Goal: Use online tool/utility

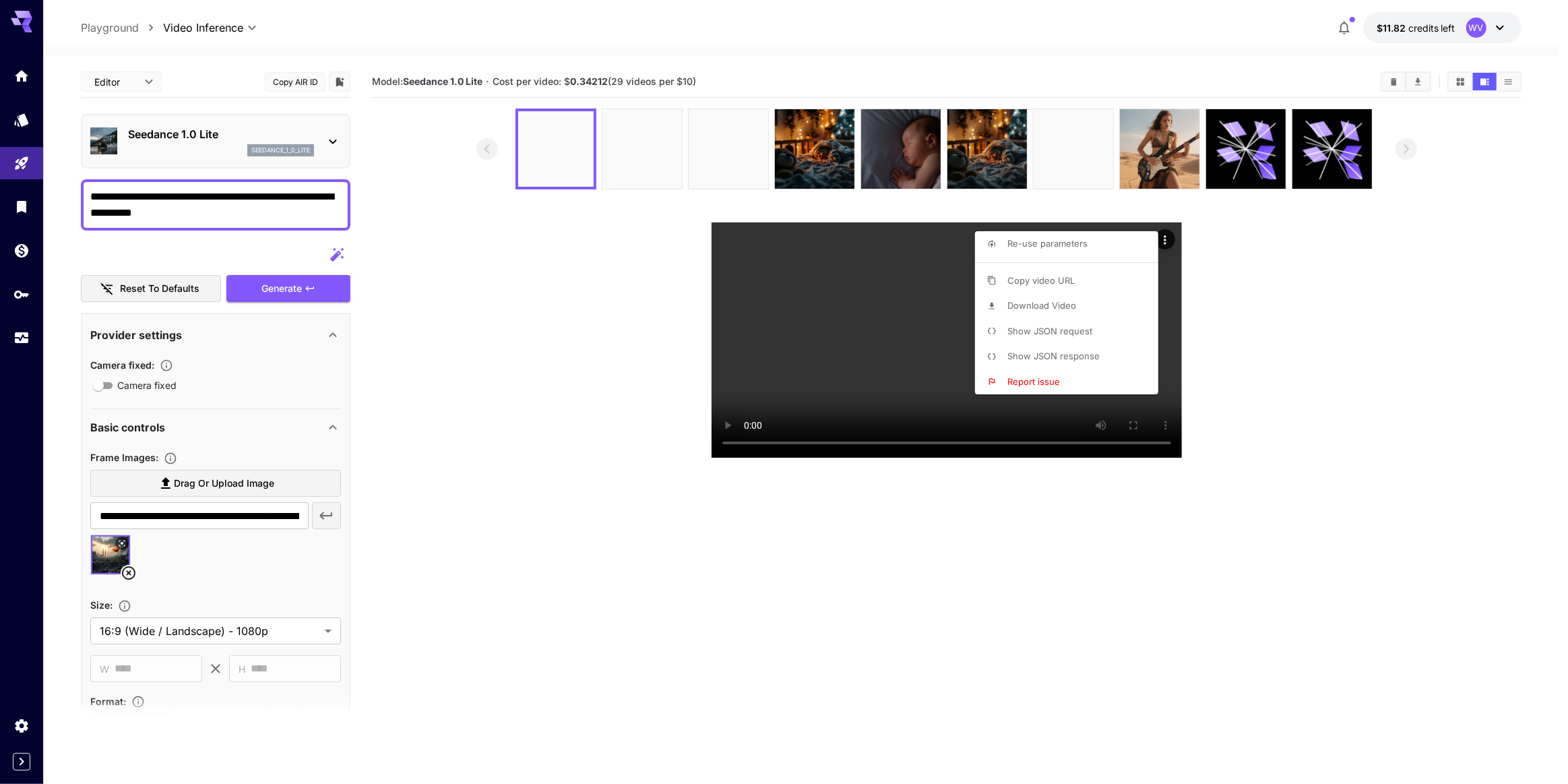
click at [186, 478] on div at bounding box center [784, 392] width 1568 height 784
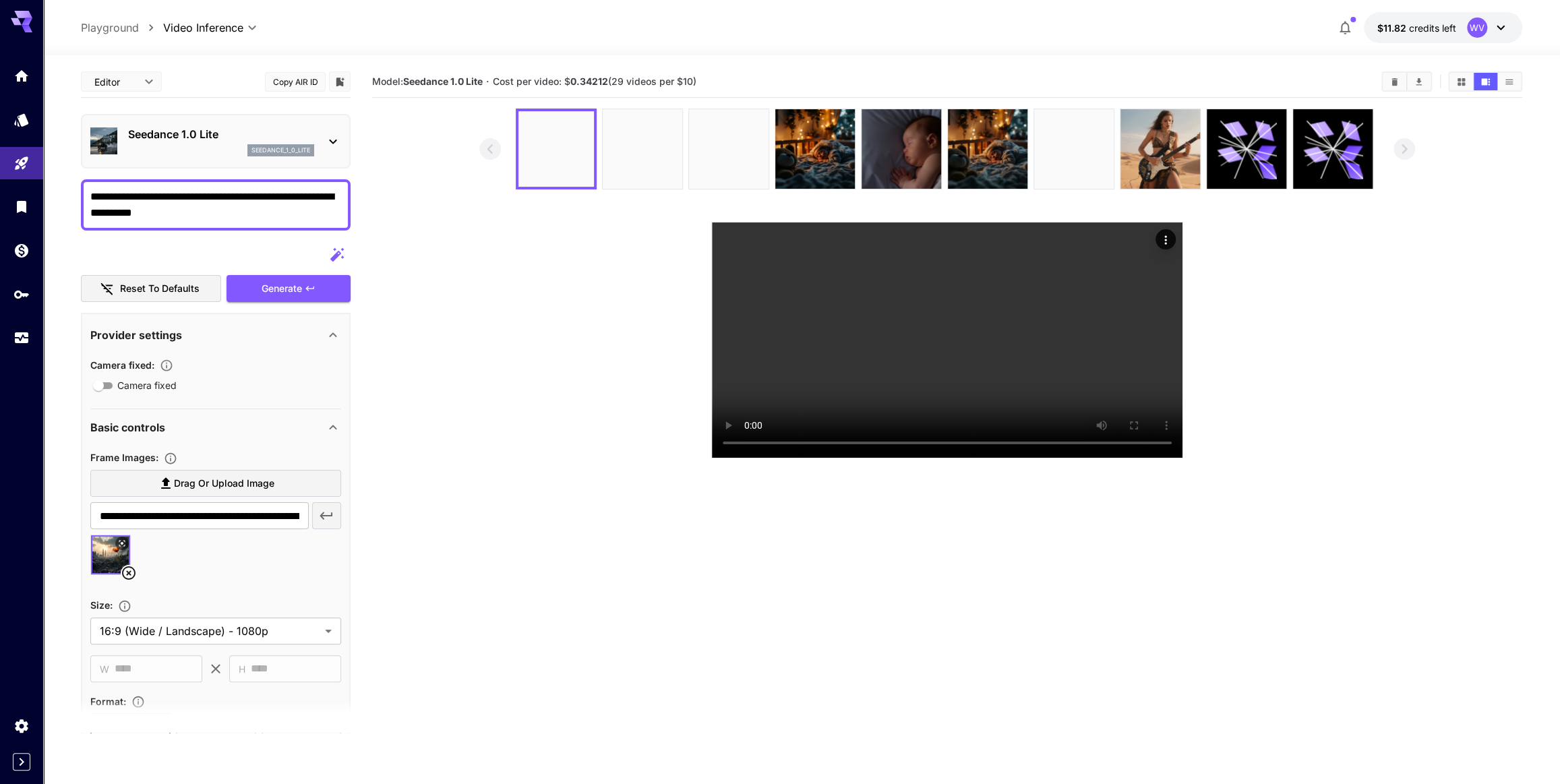
click at [232, 479] on span "Drag or upload image" at bounding box center [225, 483] width 101 height 17
click at [0, 0] on input "Drag or upload image" at bounding box center [0, 0] width 0 height 0
type input "**********"
click at [204, 196] on textarea "**********" at bounding box center [216, 205] width 251 height 32
paste textarea
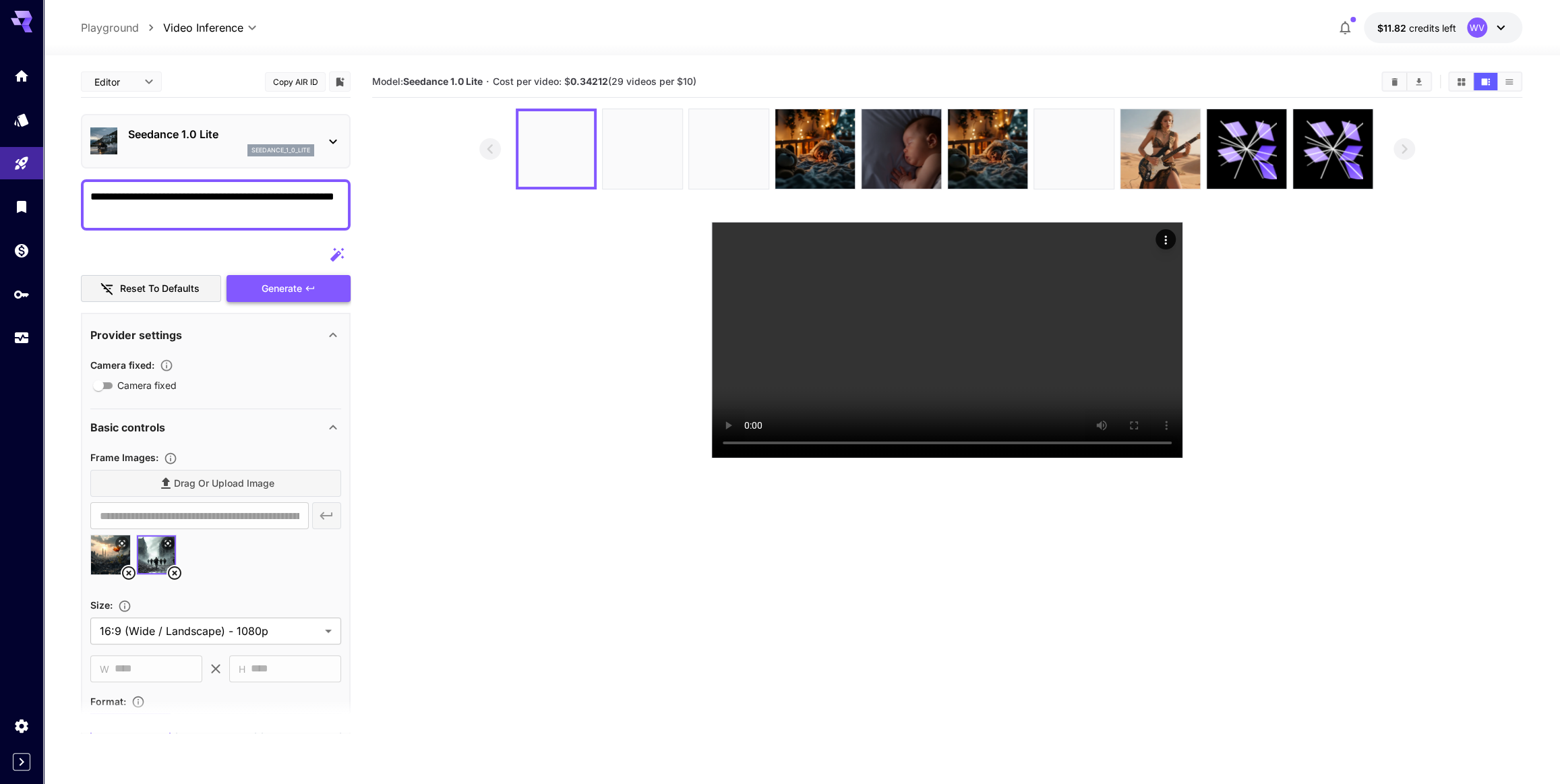
type textarea "**********"
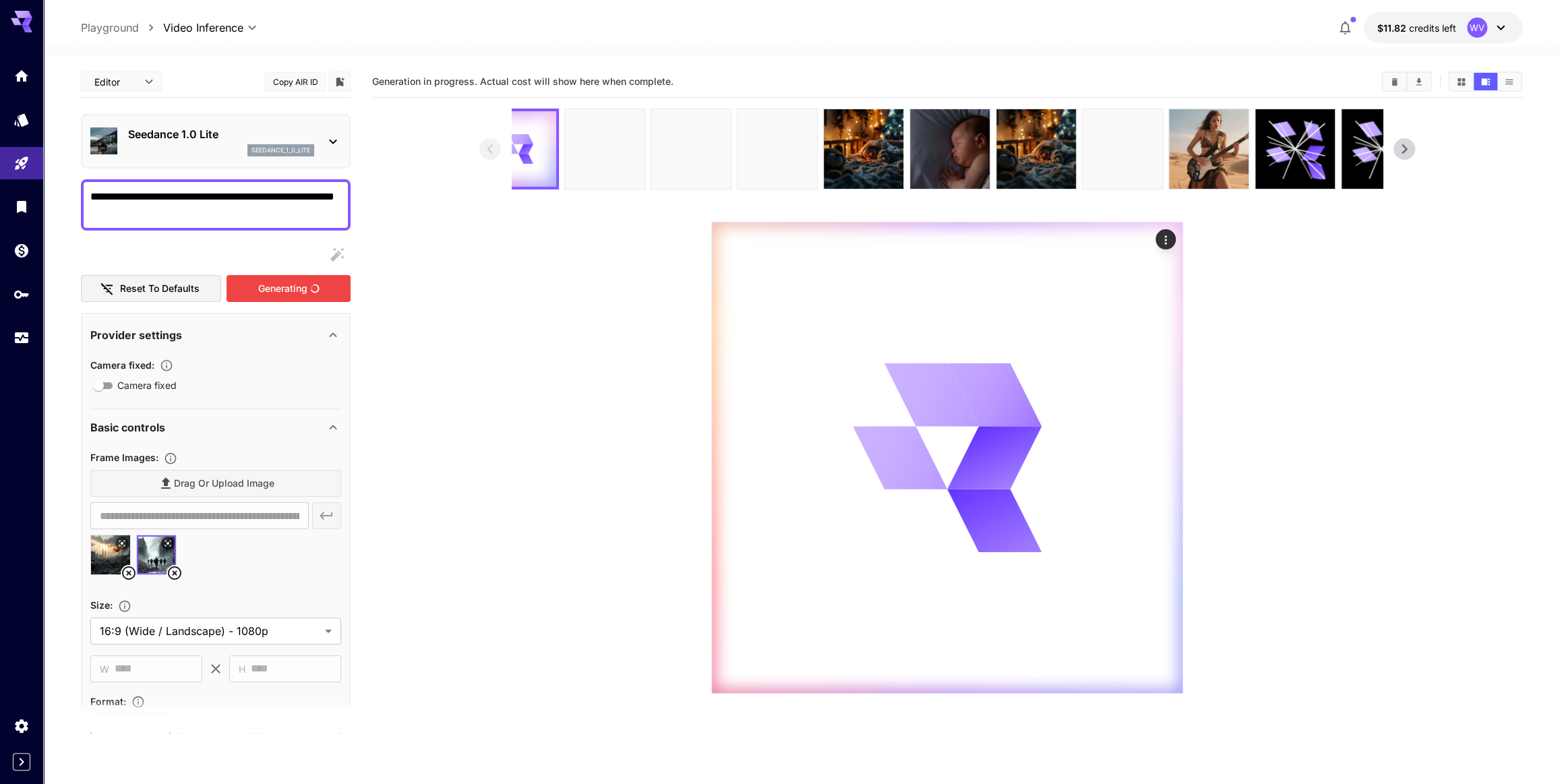
click at [299, 282] on div "Generating" at bounding box center [288, 289] width 124 height 27
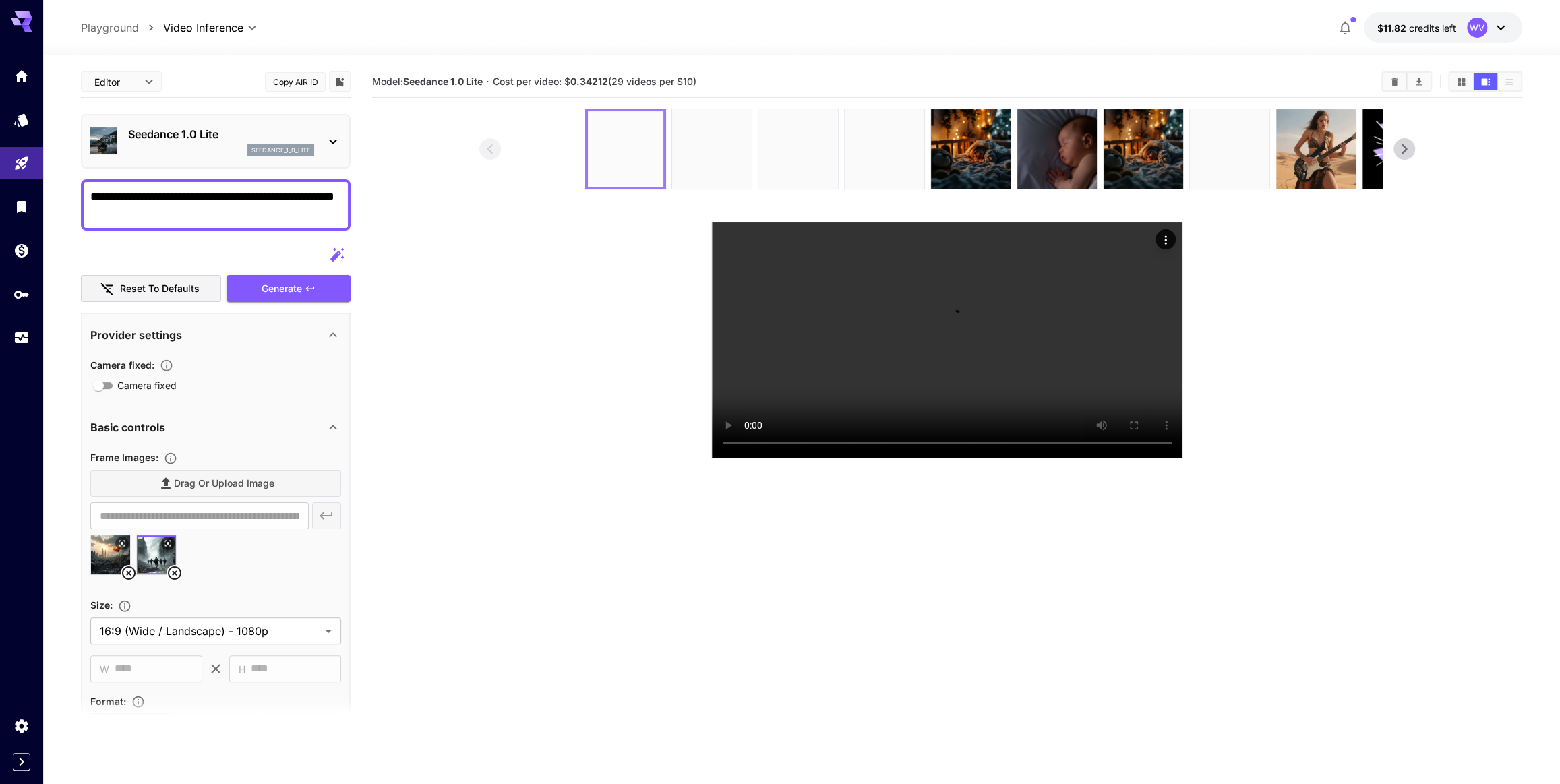
click at [841, 156] on div at bounding box center [1021, 149] width 871 height 81
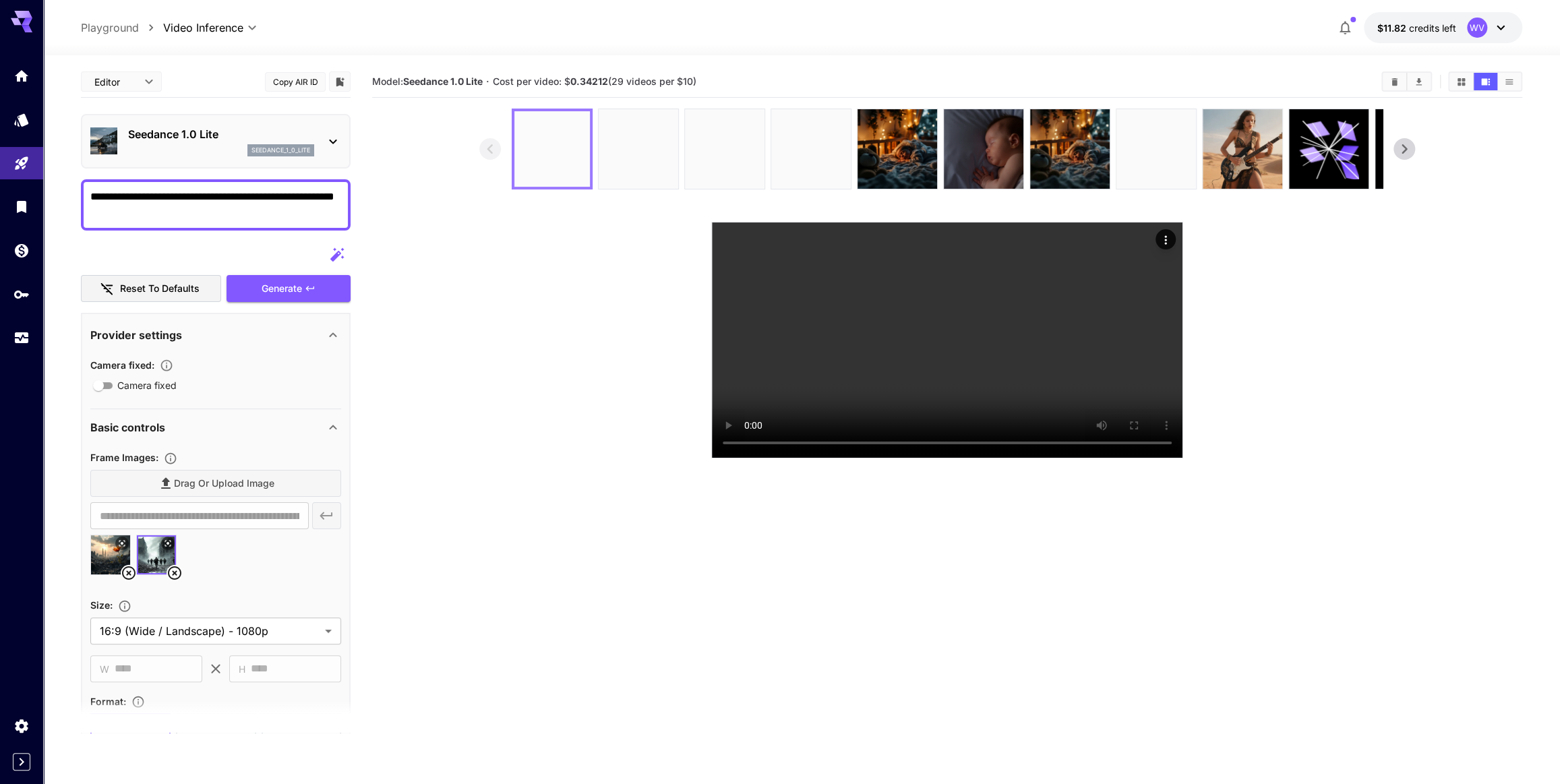
click at [559, 155] on img at bounding box center [552, 149] width 75 height 75
click at [633, 155] on img at bounding box center [638, 149] width 79 height 79
click at [549, 149] on img at bounding box center [552, 149] width 79 height 79
click at [130, 570] on icon at bounding box center [129, 573] width 14 height 14
click at [726, 458] on video at bounding box center [947, 339] width 471 height 235
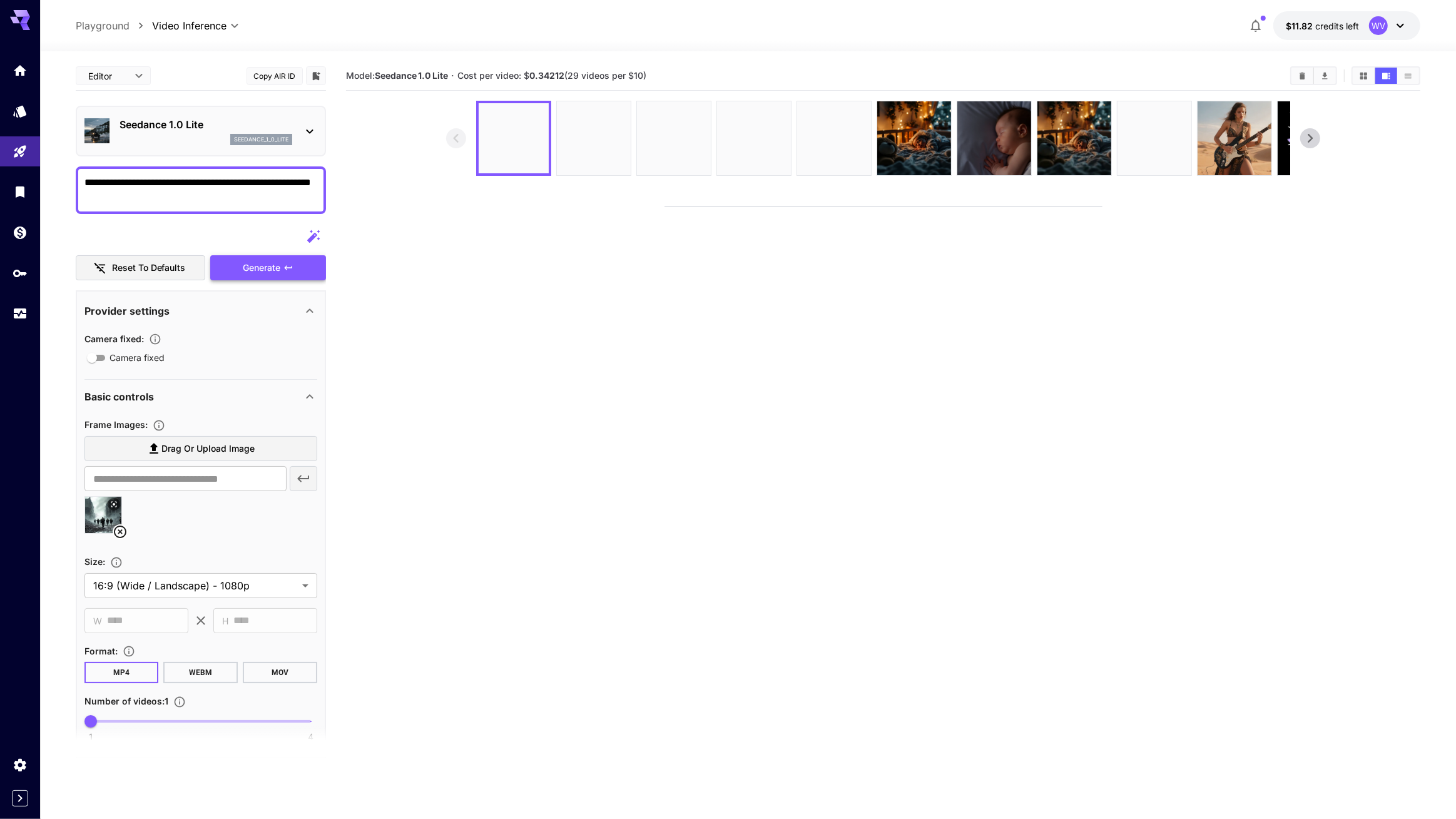
click at [665, 206] on video at bounding box center [883, 206] width 437 height 0
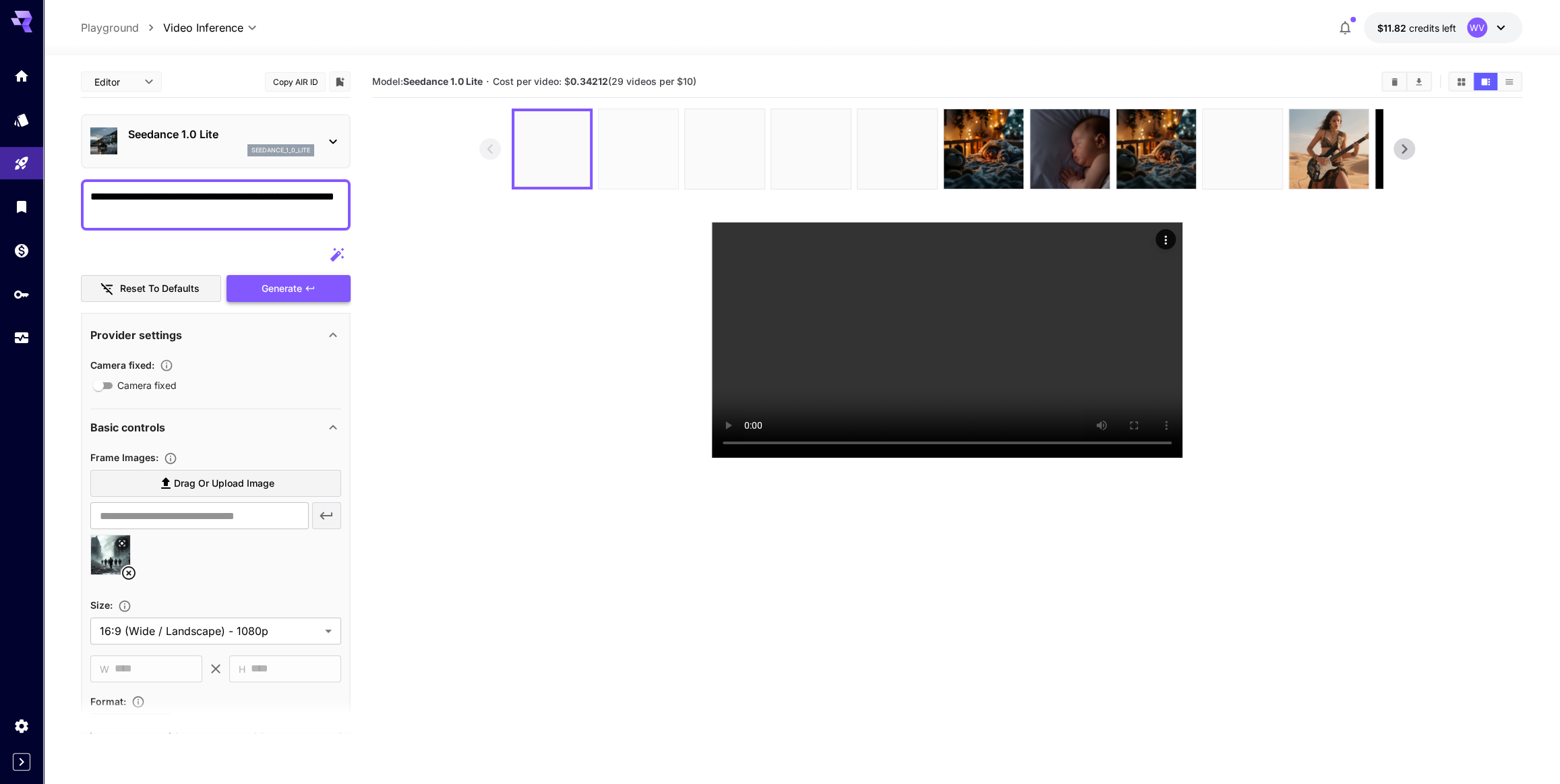
click at [648, 175] on img at bounding box center [638, 149] width 79 height 79
click at [1165, 241] on icon "Actions" at bounding box center [1165, 239] width 2 height 9
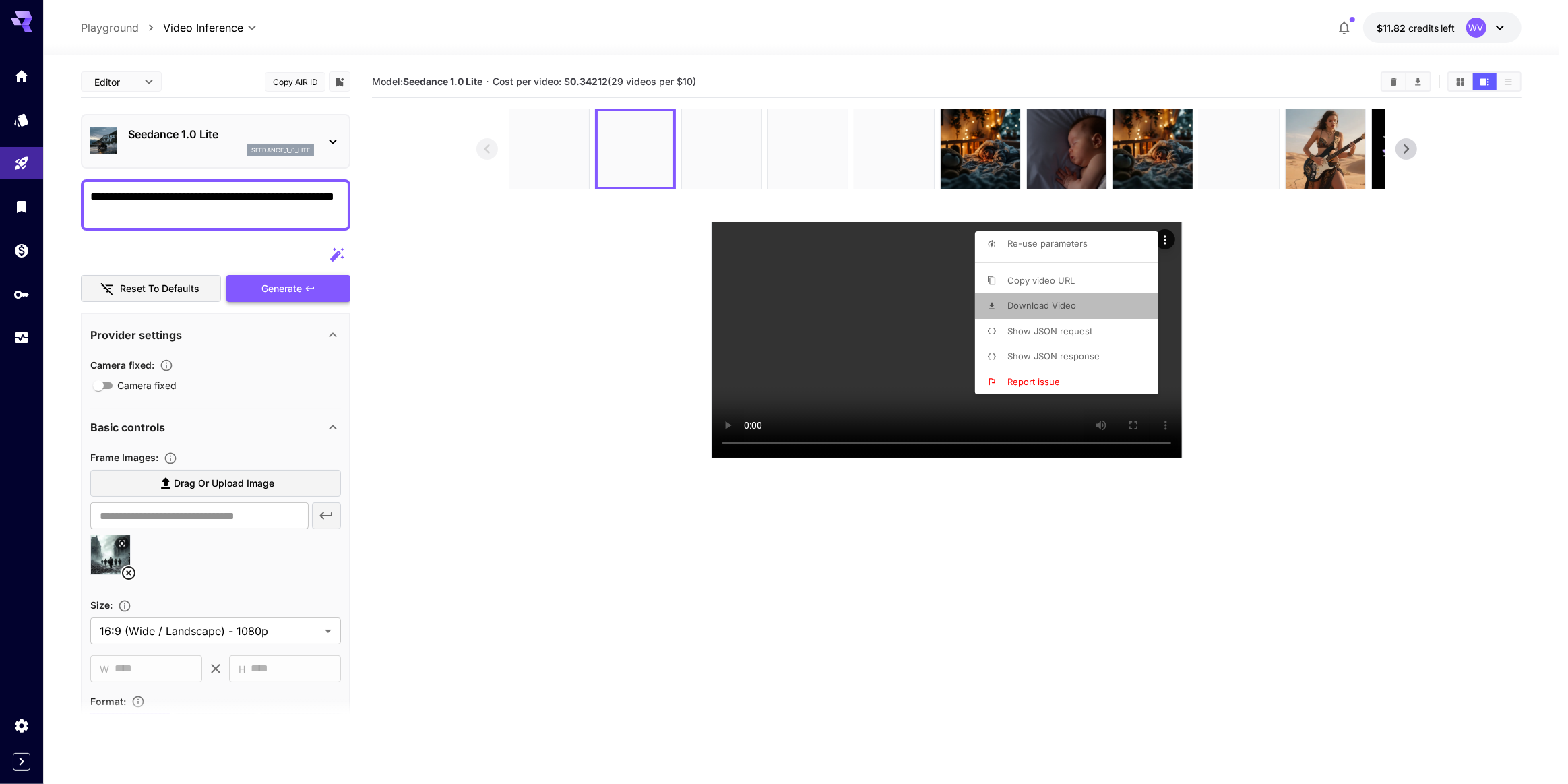
click at [1062, 308] on span "Download Video" at bounding box center [1042, 305] width 68 height 11
